Goal: Information Seeking & Learning: Learn about a topic

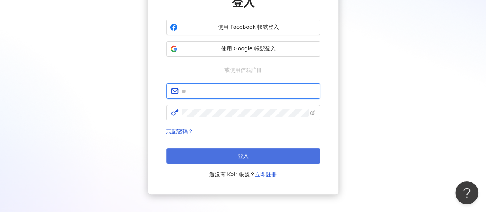
type input "**********"
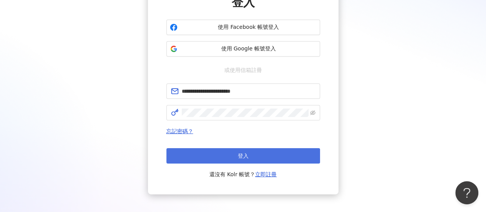
click at [247, 150] on button "登入" at bounding box center [243, 155] width 154 height 15
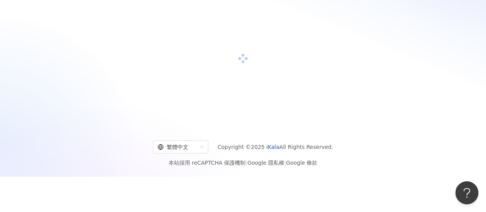
scroll to position [77, 0]
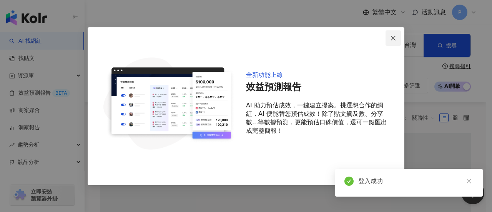
click at [396, 39] on icon "close" at bounding box center [393, 38] width 6 height 6
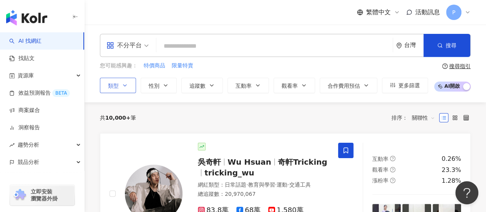
click at [118, 87] on button "類型" at bounding box center [118, 85] width 36 height 15
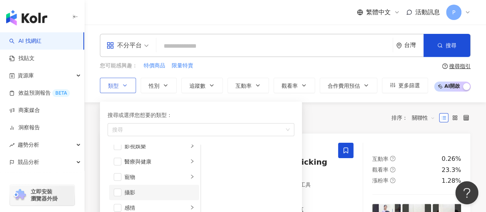
scroll to position [154, 0]
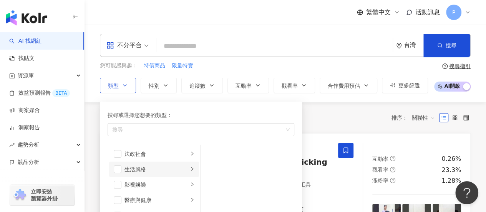
click at [122, 168] on li "生活風格" at bounding box center [154, 168] width 90 height 15
click at [117, 167] on span "button" at bounding box center [118, 169] width 8 height 8
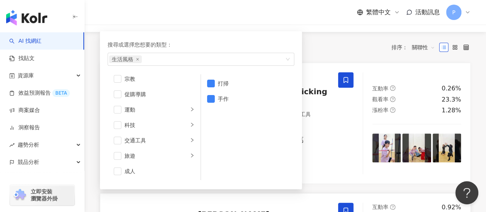
scroll to position [115, 0]
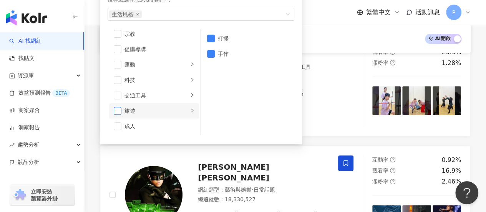
click at [115, 110] on span "button" at bounding box center [118, 111] width 8 height 8
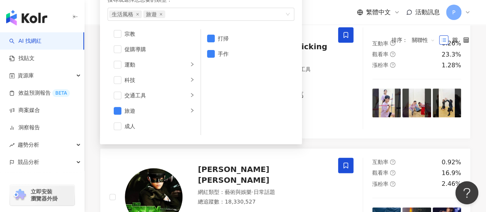
scroll to position [0, 0]
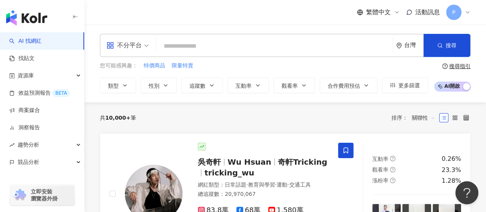
click at [339, 120] on div "共 10,000+ 筆 排序： 關聯性" at bounding box center [285, 118] width 371 height 12
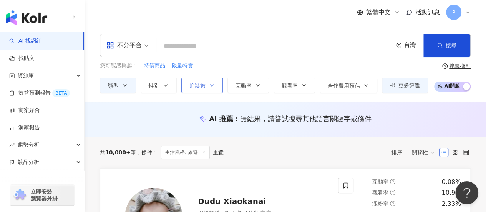
click at [202, 87] on span "追蹤數" at bounding box center [198, 86] width 16 height 6
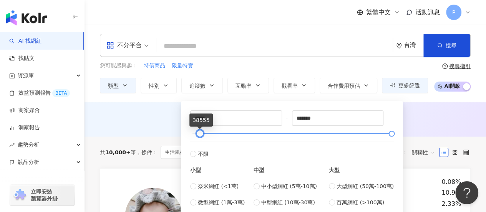
type input "*****"
drag, startPoint x: 191, startPoint y: 132, endPoint x: 200, endPoint y: 132, distance: 8.5
click at [200, 132] on div at bounding box center [201, 133] width 4 height 4
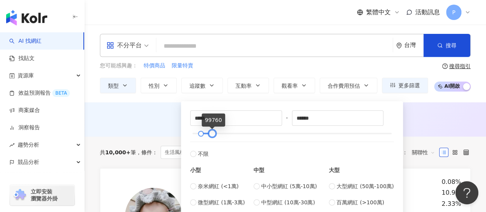
type input "******"
drag, startPoint x: 393, startPoint y: 132, endPoint x: 215, endPoint y: 135, distance: 178.8
click at [215, 135] on div at bounding box center [213, 133] width 4 height 4
click at [423, 119] on div "AI 推薦 ： 無結果，請嘗試搜尋其他語言關鍵字或條件" at bounding box center [285, 119] width 371 height 10
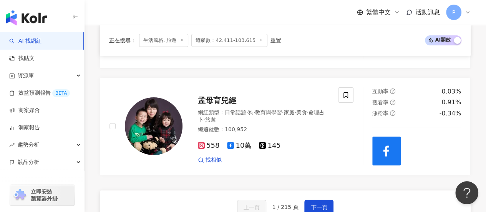
scroll to position [1461, 0]
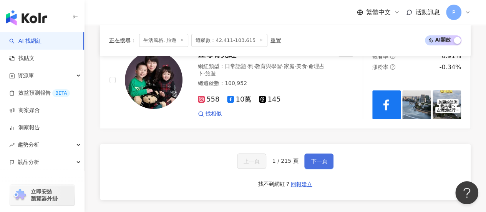
click at [327, 164] on button "下一頁" at bounding box center [319, 160] width 29 height 15
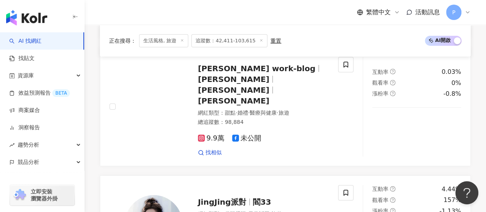
scroll to position [1192, 0]
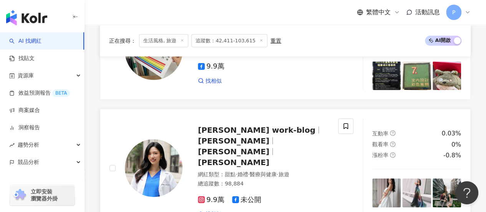
click at [250, 125] on span "[PERSON_NAME] work-blog" at bounding box center [257, 129] width 118 height 9
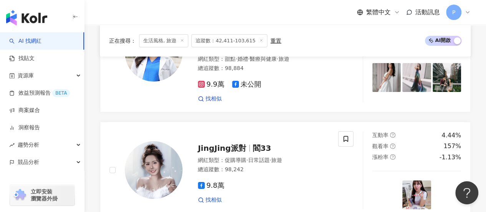
scroll to position [1115, 0]
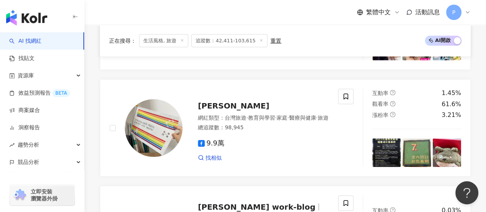
click at [170, 44] on span "生活風格, 旅遊" at bounding box center [163, 40] width 49 height 13
click at [168, 42] on span "生活風格, 旅遊" at bounding box center [163, 40] width 49 height 13
click at [175, 40] on span "生活風格, 旅遊" at bounding box center [163, 40] width 49 height 13
click at [272, 44] on div "正在搜尋 ： 生活風格, 旅遊 追蹤數：42,411-103,615 重置" at bounding box center [195, 40] width 172 height 13
click at [273, 42] on div "重置" at bounding box center [276, 40] width 11 height 6
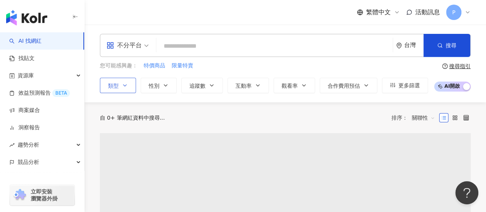
click at [131, 87] on button "類型" at bounding box center [118, 85] width 36 height 15
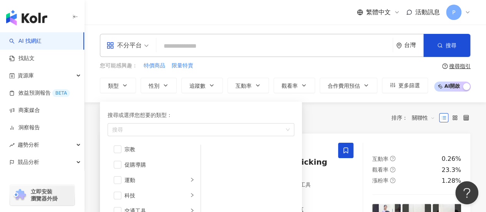
scroll to position [77, 0]
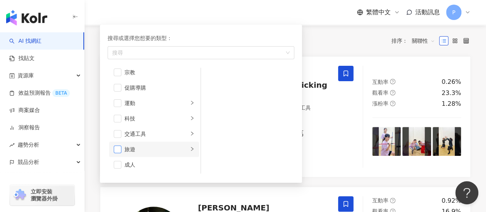
click at [118, 146] on span "button" at bounding box center [118, 149] width 8 height 8
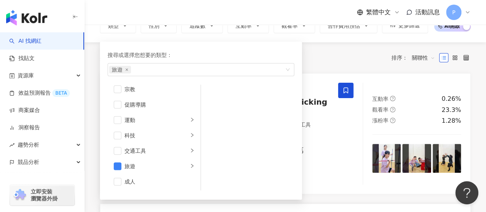
scroll to position [115, 0]
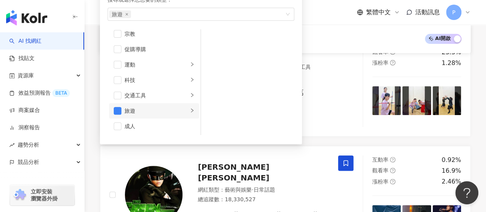
click at [183, 108] on li "旅遊" at bounding box center [154, 110] width 90 height 15
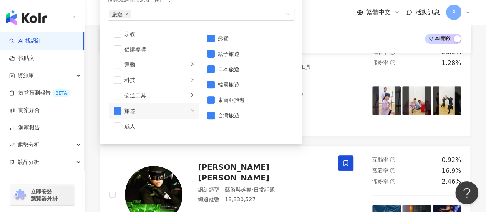
click at [315, 37] on div "AI 開啟 AI 關閉" at bounding box center [285, 39] width 353 height 10
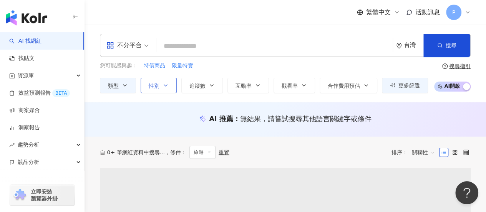
click at [174, 89] on button "性別" at bounding box center [159, 85] width 36 height 15
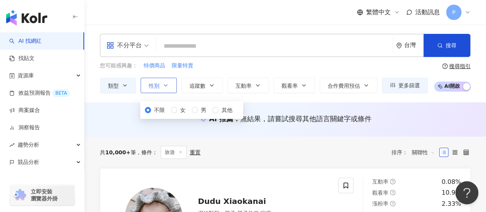
click at [163, 86] on icon "button" at bounding box center [166, 85] width 6 height 6
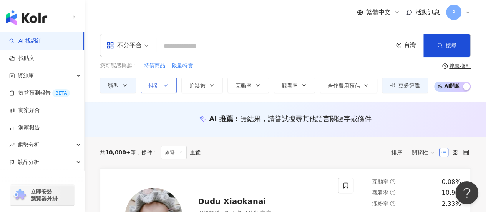
click at [162, 88] on button "性別" at bounding box center [159, 85] width 36 height 15
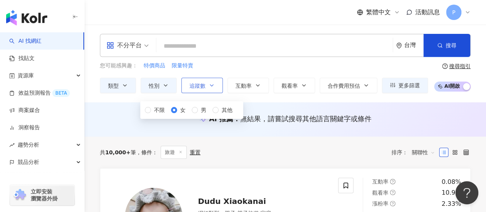
click at [212, 89] on button "追蹤數" at bounding box center [202, 85] width 42 height 15
type input "*"
type input "*******"
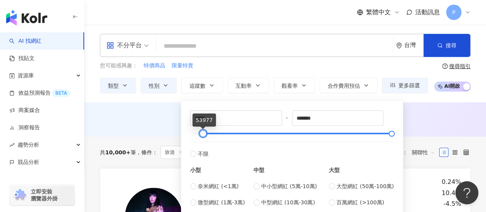
drag, startPoint x: 192, startPoint y: 131, endPoint x: 231, endPoint y: 136, distance: 39.1
click at [203, 132] on div at bounding box center [203, 133] width 4 height 4
type input "*****"
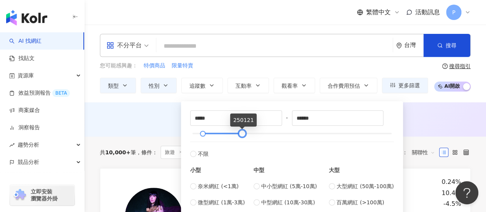
type input "******"
drag, startPoint x: 391, startPoint y: 133, endPoint x: 241, endPoint y: 130, distance: 149.2
click at [241, 131] on div at bounding box center [243, 133] width 4 height 4
click at [444, 105] on div "AI 推薦 ： 無結果，請嘗試搜尋其他語言關鍵字或條件" at bounding box center [286, 119] width 402 height 34
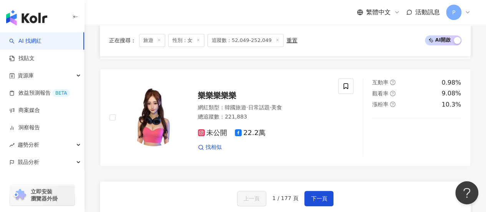
scroll to position [1538, 0]
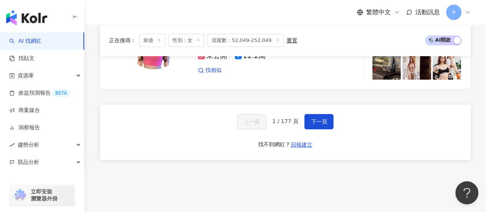
drag, startPoint x: 332, startPoint y: 104, endPoint x: 340, endPoint y: 97, distance: 11.4
click at [331, 114] on button "下一頁" at bounding box center [319, 121] width 29 height 15
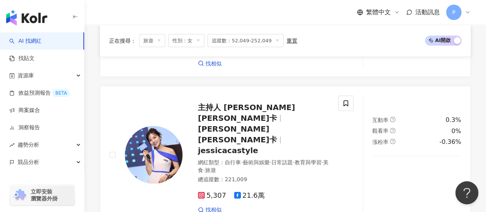
scroll to position [1581, 0]
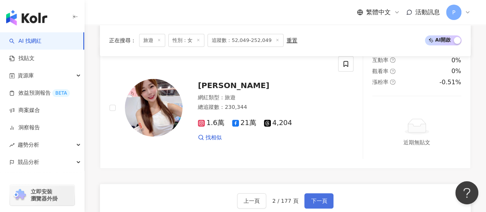
click at [331, 193] on button "下一頁" at bounding box center [319, 200] width 29 height 15
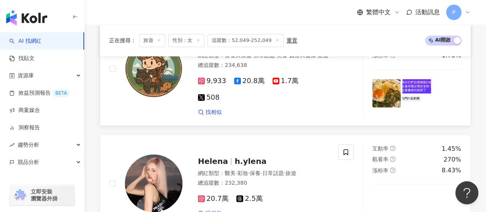
scroll to position [661, 0]
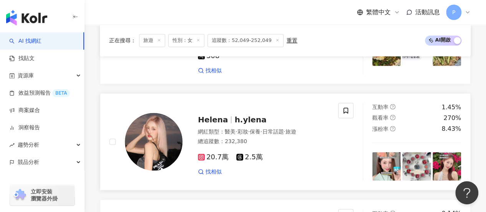
click at [227, 116] on span "Helena" at bounding box center [216, 119] width 37 height 9
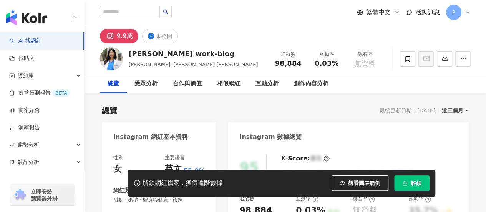
click at [134, 55] on div "[PERSON_NAME] work-blog" at bounding box center [193, 54] width 129 height 10
click at [124, 37] on div "9.9萬" at bounding box center [125, 36] width 16 height 11
click at [107, 37] on icon at bounding box center [110, 36] width 9 height 9
click at [108, 37] on icon at bounding box center [110, 36] width 5 height 5
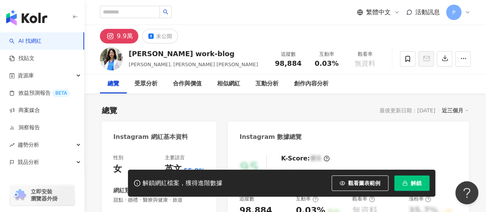
click at [109, 37] on rect at bounding box center [110, 36] width 7 height 7
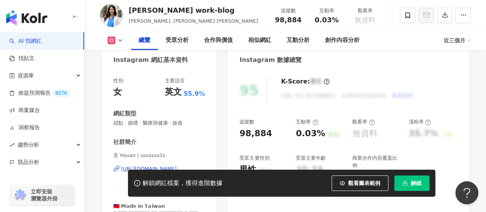
scroll to position [115, 0]
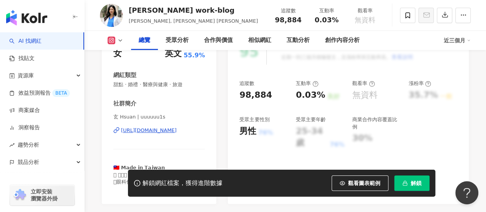
click at [164, 130] on div "[URL][DOMAIN_NAME]" at bounding box center [149, 130] width 56 height 7
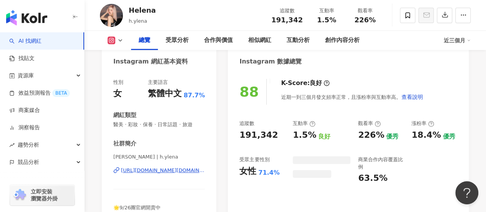
scroll to position [154, 0]
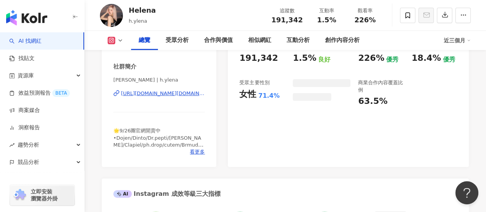
click at [150, 95] on div "https://www.instagram.com/h.ylena/" at bounding box center [163, 93] width 84 height 7
